Goal: Task Accomplishment & Management: Use online tool/utility

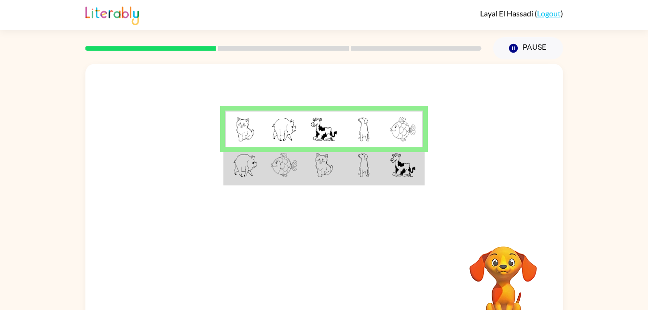
click at [244, 174] on img at bounding box center [245, 165] width 25 height 24
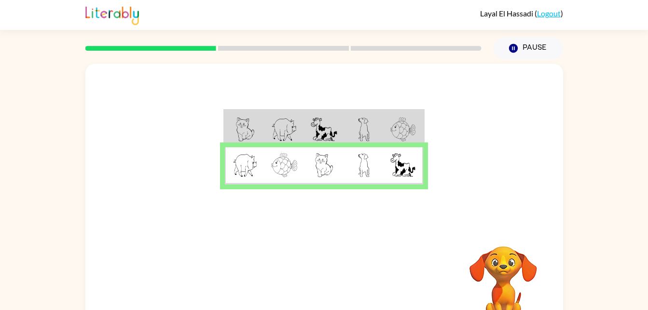
click at [244, 172] on img at bounding box center [245, 165] width 25 height 24
click at [280, 165] on img at bounding box center [284, 165] width 26 height 24
click at [332, 160] on img at bounding box center [324, 165] width 18 height 24
click at [358, 159] on img at bounding box center [364, 165] width 12 height 24
click at [410, 163] on img at bounding box center [402, 165] width 25 height 24
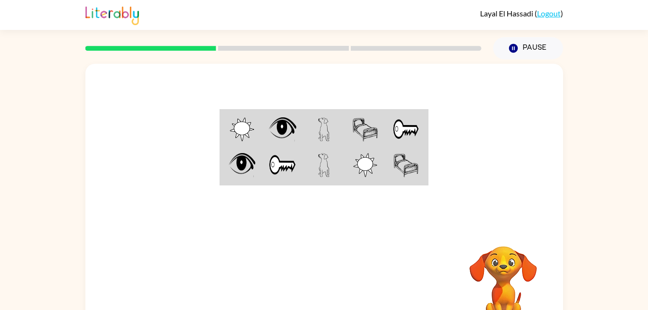
click at [253, 132] on img at bounding box center [242, 129] width 25 height 24
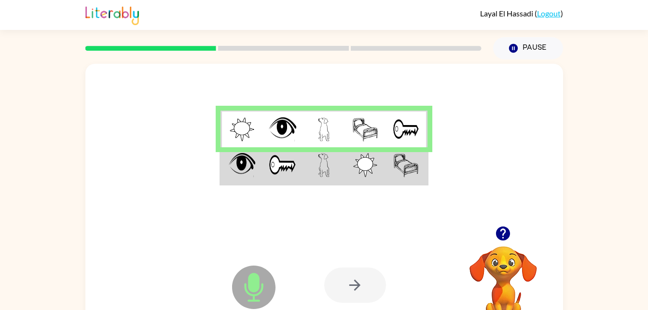
click at [324, 132] on img at bounding box center [324, 129] width 12 height 24
click at [361, 133] on img at bounding box center [365, 129] width 26 height 24
click at [239, 168] on img at bounding box center [242, 165] width 27 height 24
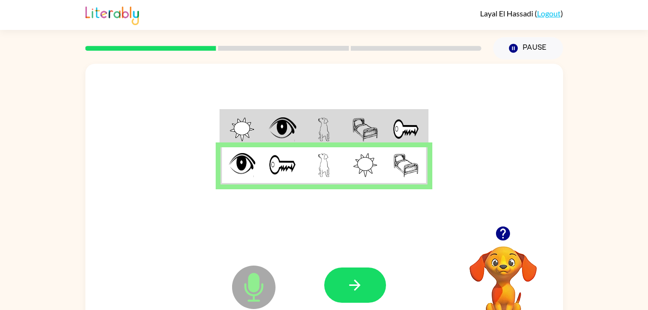
click at [283, 160] on img at bounding box center [282, 165] width 27 height 24
click at [319, 160] on img at bounding box center [324, 165] width 12 height 24
click at [363, 160] on img at bounding box center [365, 165] width 25 height 24
drag, startPoint x: 385, startPoint y: 162, endPoint x: 397, endPoint y: 162, distance: 11.1
click at [397, 162] on td at bounding box center [406, 165] width 41 height 37
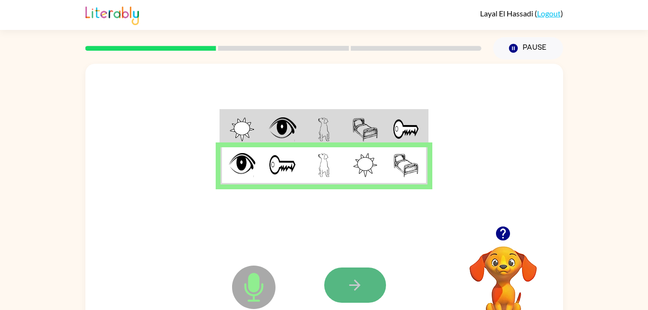
click at [342, 275] on button "button" at bounding box center [355, 284] width 62 height 35
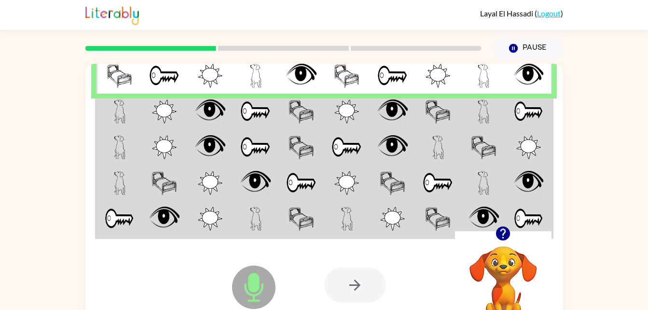
click at [121, 75] on img at bounding box center [120, 76] width 26 height 24
click at [116, 74] on img at bounding box center [120, 76] width 26 height 24
click at [172, 75] on img at bounding box center [164, 76] width 30 height 24
click at [210, 76] on img at bounding box center [210, 76] width 25 height 24
click at [258, 76] on img at bounding box center [256, 76] width 12 height 24
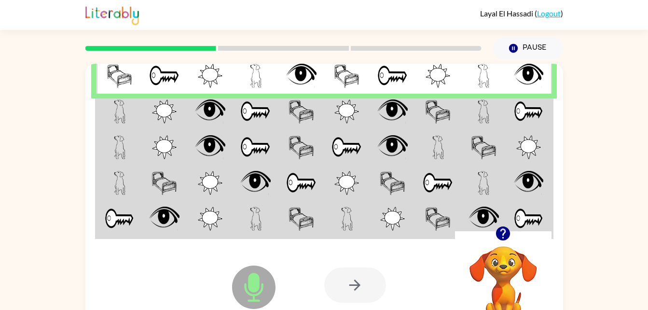
click at [299, 82] on img at bounding box center [301, 76] width 30 height 24
drag, startPoint x: 328, startPoint y: 80, endPoint x: 343, endPoint y: 75, distance: 16.2
click at [343, 75] on td at bounding box center [347, 75] width 46 height 37
click at [403, 78] on img at bounding box center [392, 76] width 30 height 24
click at [440, 82] on img at bounding box center [437, 76] width 25 height 24
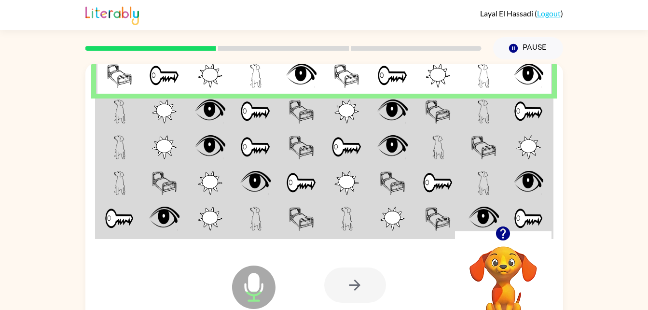
click at [481, 83] on img at bounding box center [484, 76] width 12 height 24
click at [533, 75] on img at bounding box center [529, 76] width 30 height 24
click at [360, 288] on div at bounding box center [355, 284] width 62 height 35
click at [228, 114] on td at bounding box center [210, 112] width 46 height 36
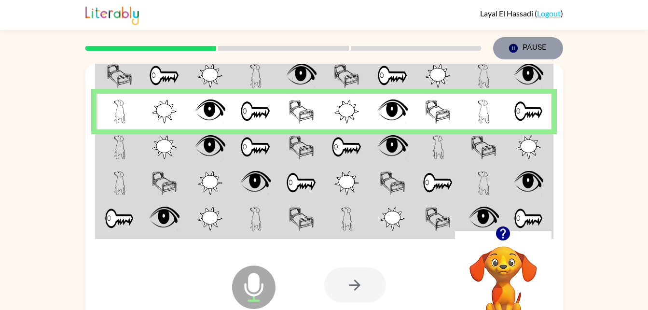
click at [512, 46] on icon "button" at bounding box center [512, 48] width 9 height 9
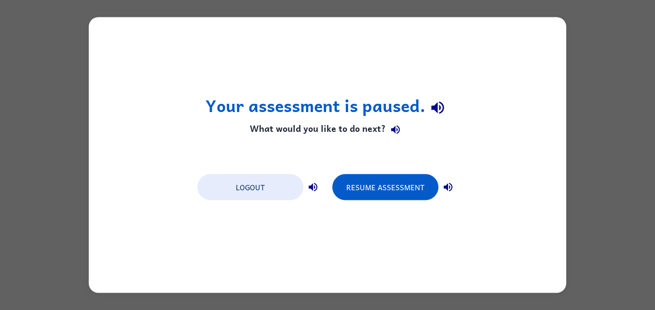
click at [395, 230] on div "Your assessment is paused. What would you like to do next? Logout Resume Assess…" at bounding box center [328, 154] width 478 height 275
click at [581, 178] on div "Your assessment is paused. What would you like to do next? Logout Resume Assess…" at bounding box center [327, 155] width 655 height 310
click at [434, 110] on icon "button" at bounding box center [437, 107] width 13 height 13
click at [450, 185] on icon "button" at bounding box center [448, 187] width 12 height 12
click at [392, 128] on icon "button" at bounding box center [395, 129] width 9 height 9
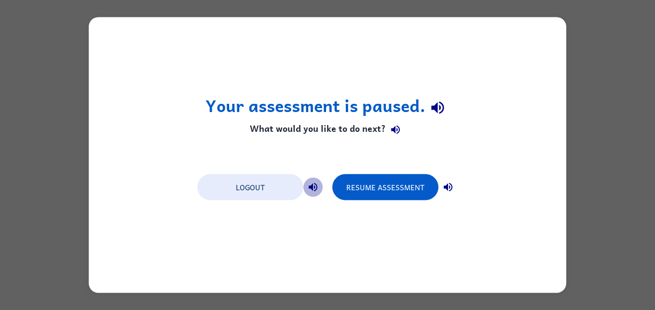
click at [315, 178] on button "button" at bounding box center [312, 187] width 19 height 19
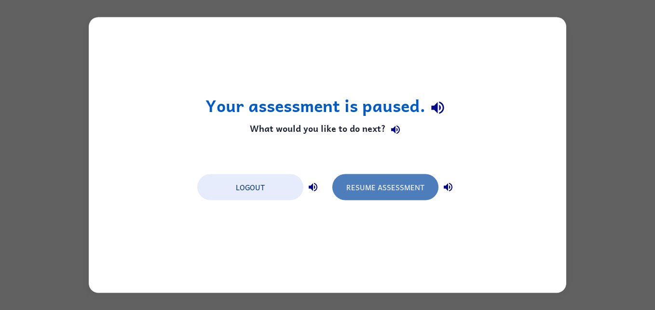
click at [373, 183] on button "Resume Assessment" at bounding box center [385, 187] width 106 height 26
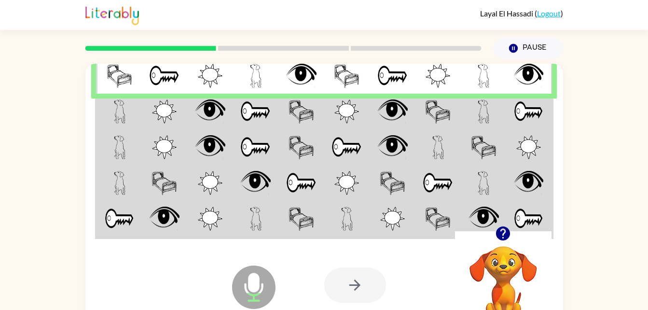
drag, startPoint x: 260, startPoint y: 287, endPoint x: 258, endPoint y: 252, distance: 34.8
click at [230, 263] on div "Microphone The Microphone is here when it is your turn to talk" at bounding box center [230, 263] width 0 height 0
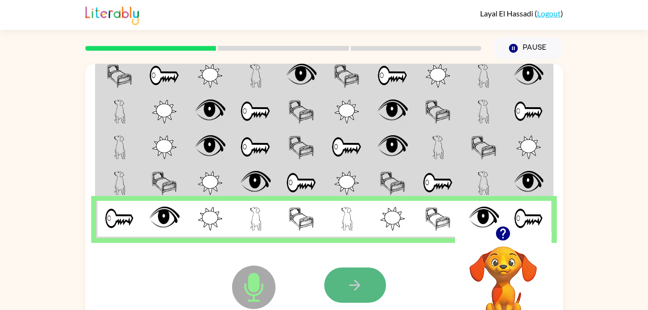
click at [360, 275] on button "button" at bounding box center [355, 284] width 62 height 35
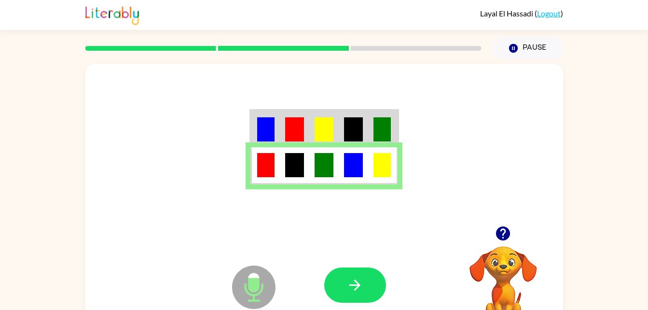
click at [315, 106] on div at bounding box center [324, 145] width 478 height 162
click at [318, 127] on img at bounding box center [324, 129] width 18 height 24
click at [320, 133] on img at bounding box center [324, 129] width 18 height 24
click at [352, 281] on icon "button" at bounding box center [354, 284] width 17 height 17
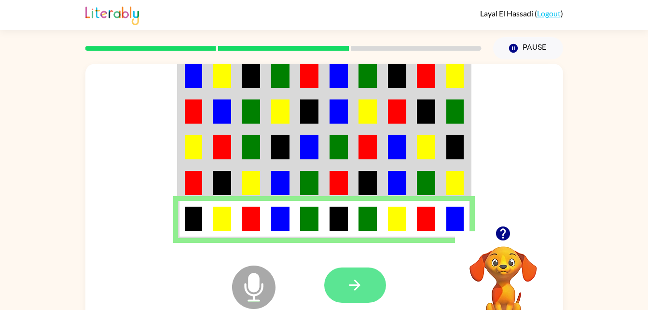
click at [364, 281] on button "button" at bounding box center [355, 284] width 62 height 35
